Goal: Information Seeking & Learning: Learn about a topic

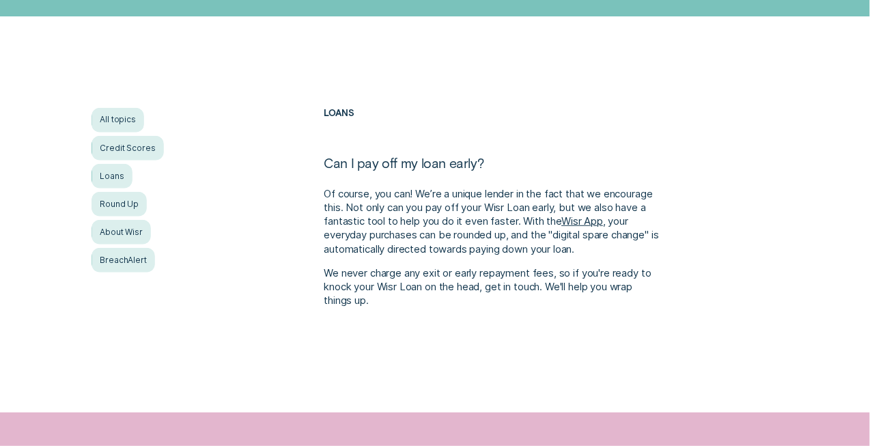
scroll to position [205, 0]
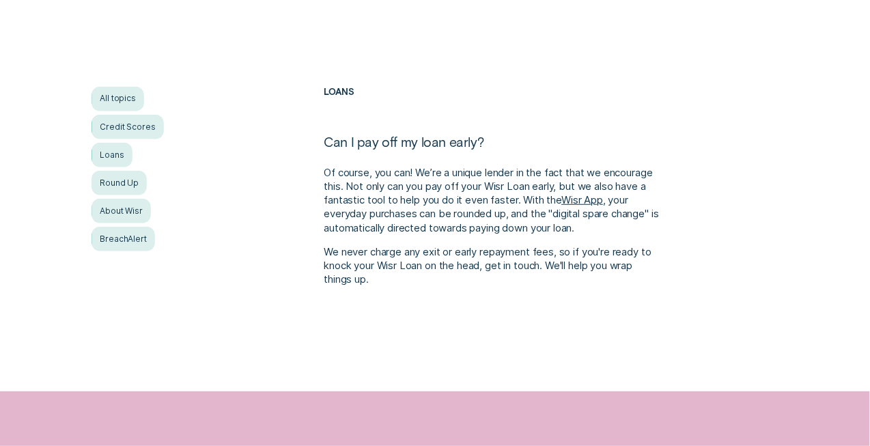
click at [581, 203] on link "Wisr App" at bounding box center [582, 200] width 42 height 12
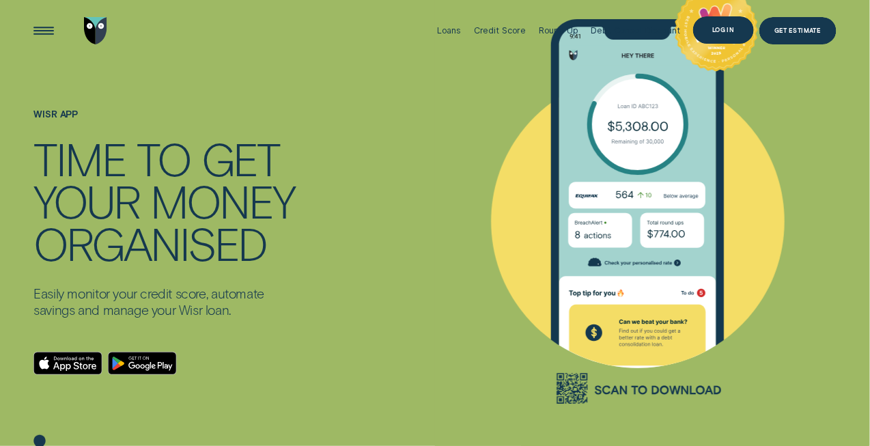
click at [727, 27] on div "Log in" at bounding box center [723, 29] width 22 height 5
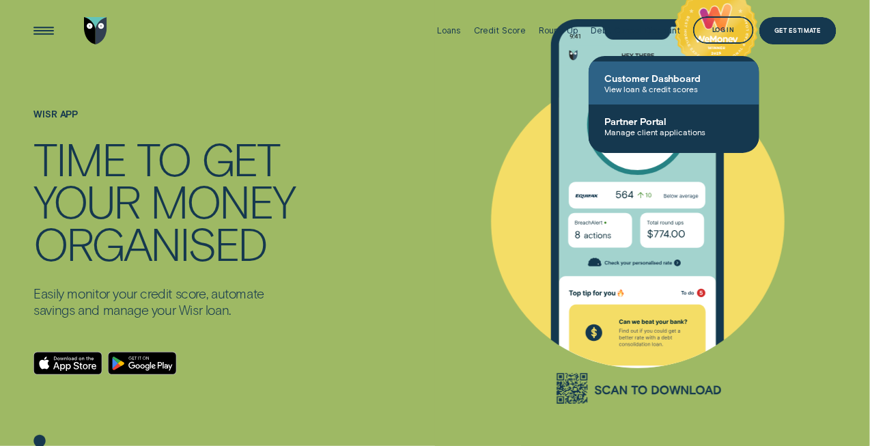
click at [631, 80] on span "Customer Dashboard" at bounding box center [674, 78] width 138 height 12
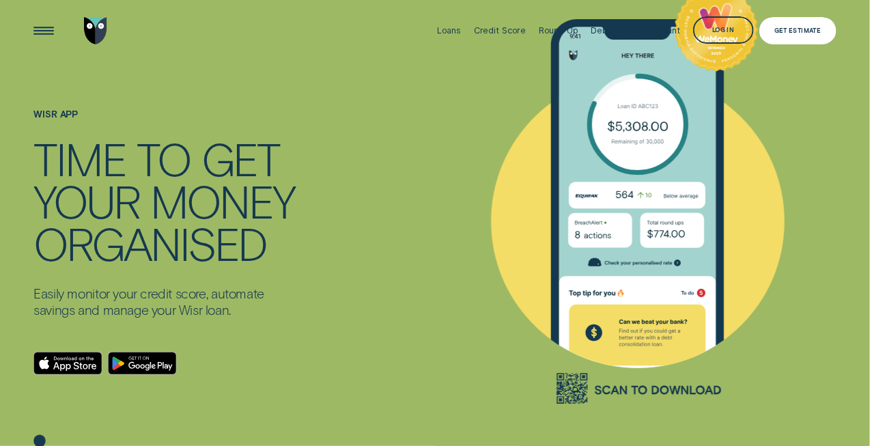
click at [794, 31] on div "Get Estimate" at bounding box center [797, 30] width 46 height 5
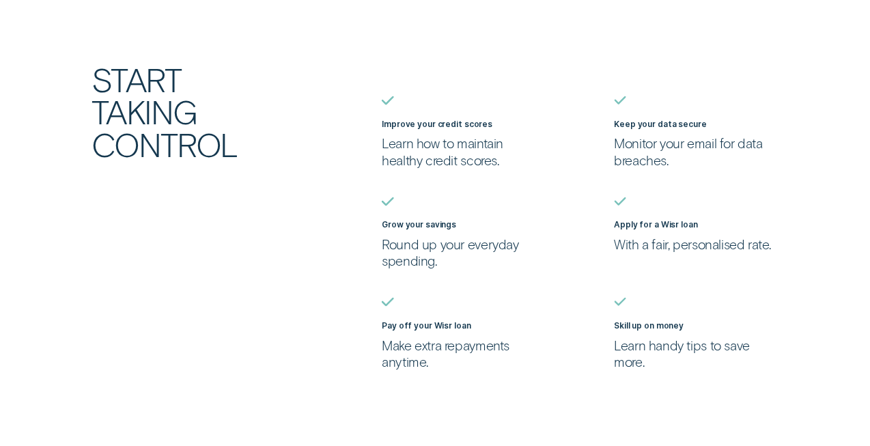
scroll to position [546, 0]
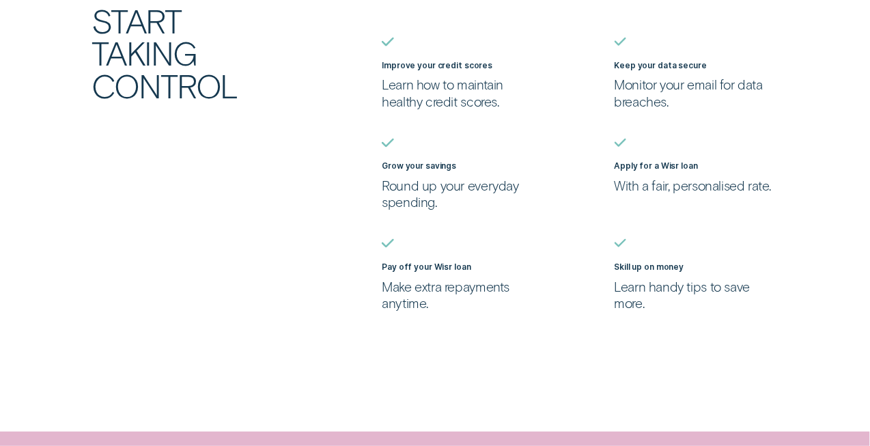
click at [403, 294] on p "Make extra repayments anytime." at bounding box center [464, 295] width 164 height 33
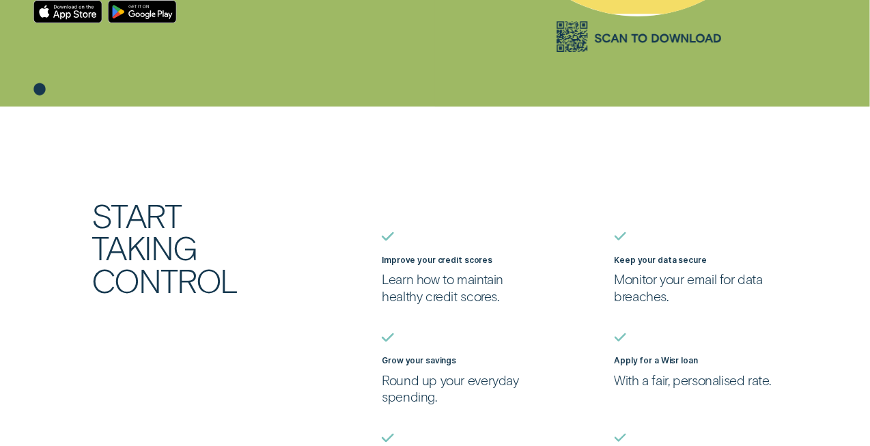
scroll to position [205, 0]
